Goal: Navigation & Orientation: Find specific page/section

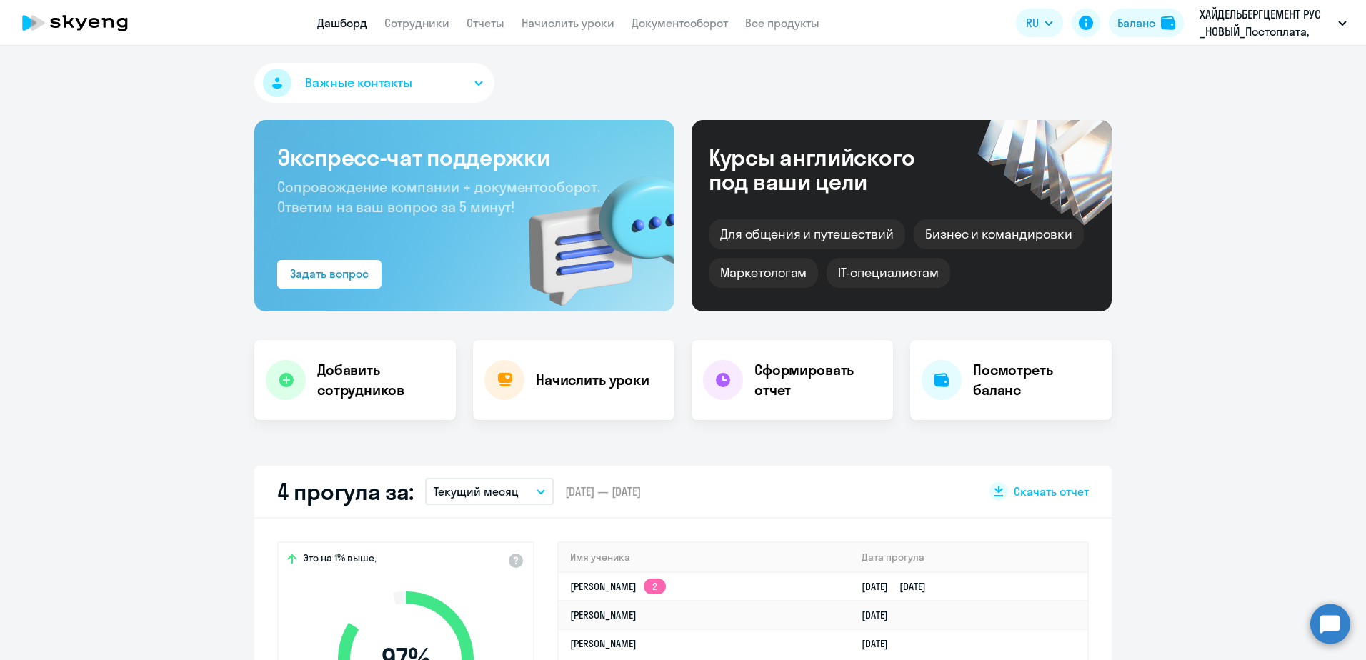
select select "30"
click at [411, 26] on link "Сотрудники" at bounding box center [416, 23] width 65 height 14
select select "30"
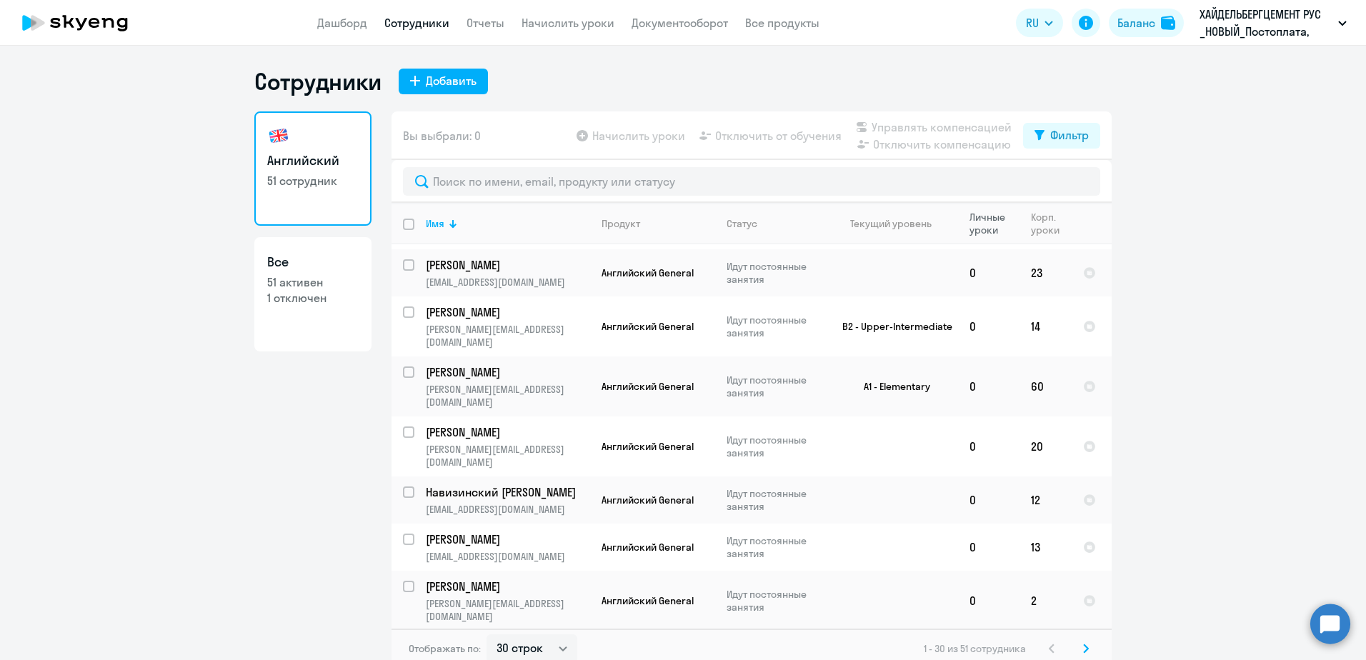
scroll to position [1030, 0]
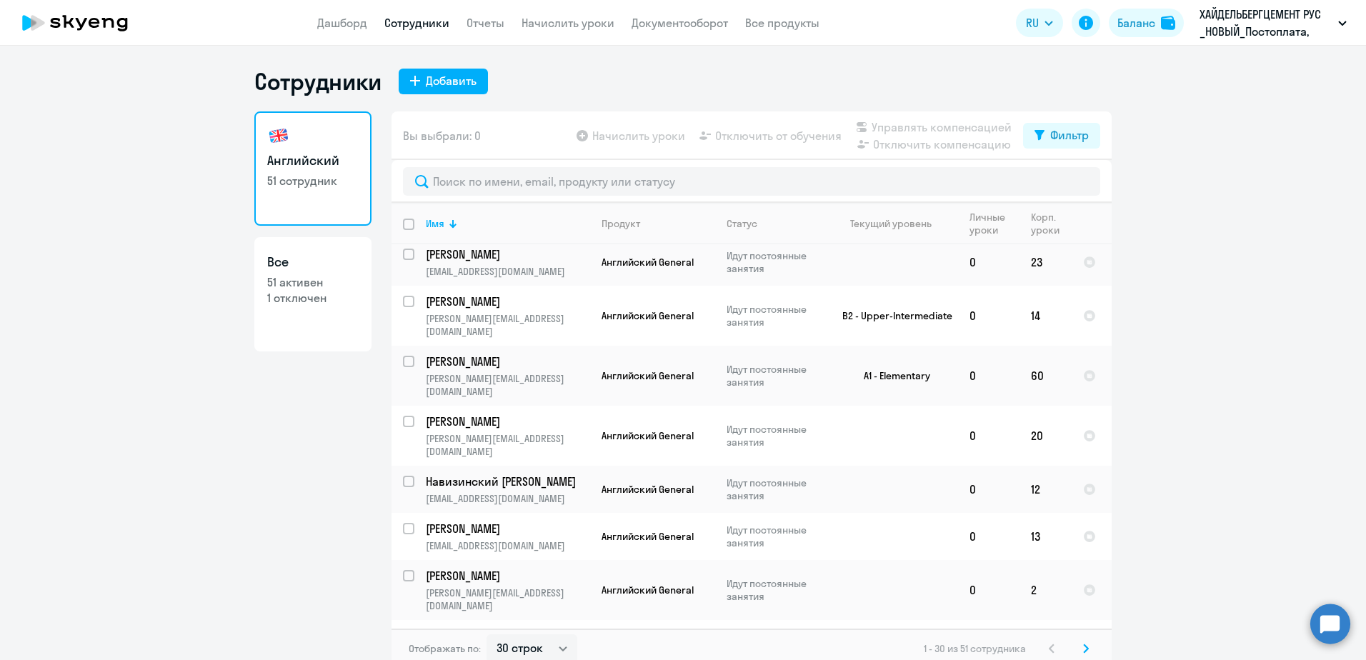
click at [1085, 657] on div "Отображать по: 30 строк 50 строк 100 строк 1 - 30 из 51 сотрудника" at bounding box center [752, 649] width 720 height 40
click at [1083, 651] on icon at bounding box center [1086, 649] width 6 height 10
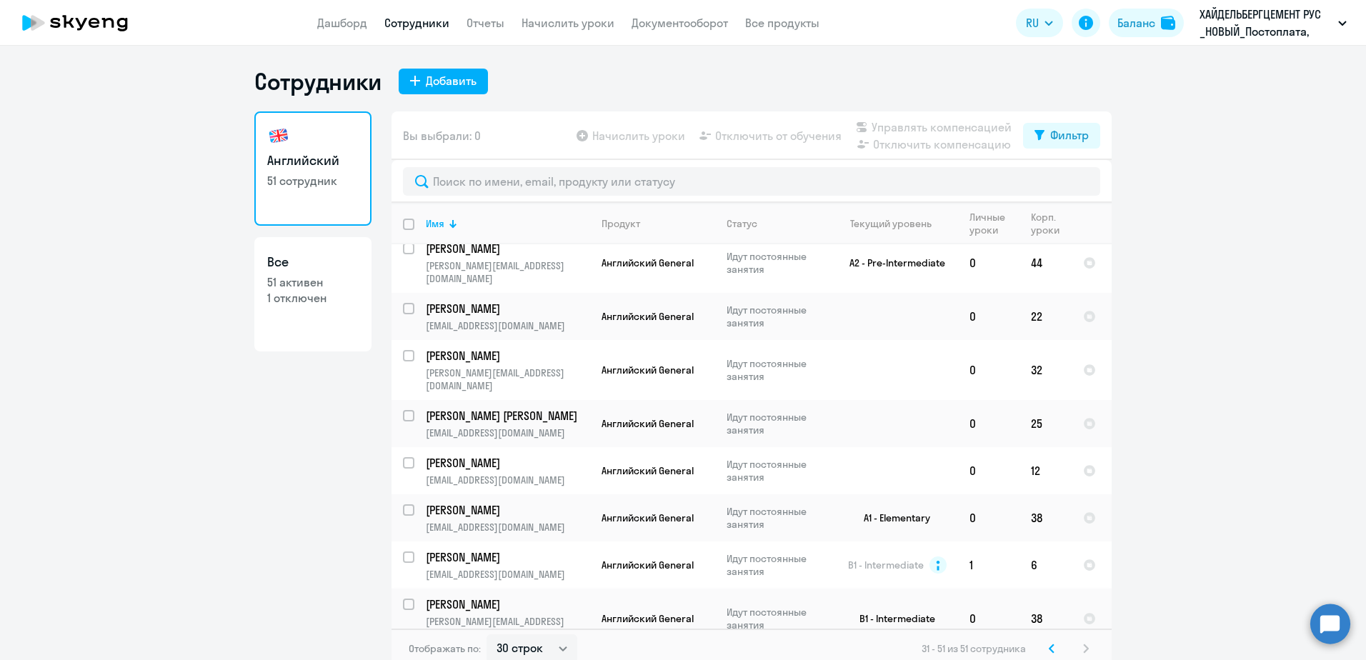
scroll to position [0, 0]
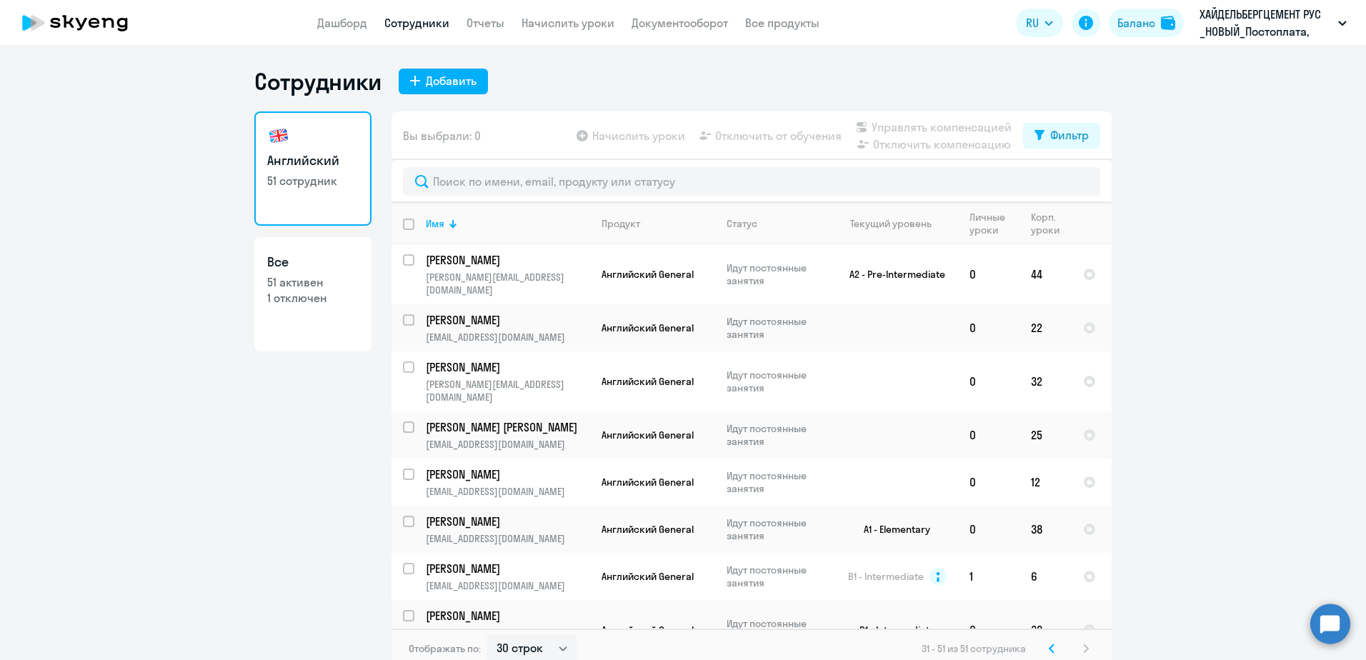
click at [1061, 651] on div "31 - 51 из 51 сотрудника" at bounding box center [1008, 648] width 173 height 17
click at [1053, 652] on svg-icon at bounding box center [1051, 648] width 17 height 17
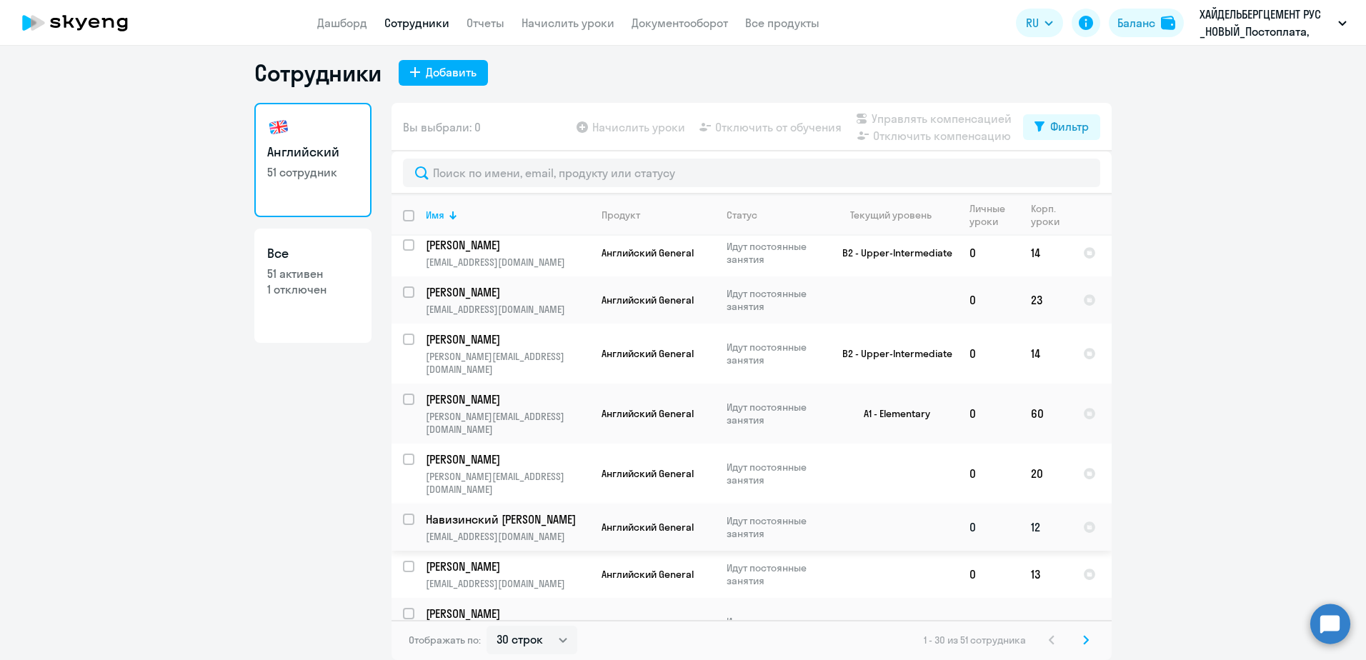
scroll to position [959, 0]
